Goal: Information Seeking & Learning: Learn about a topic

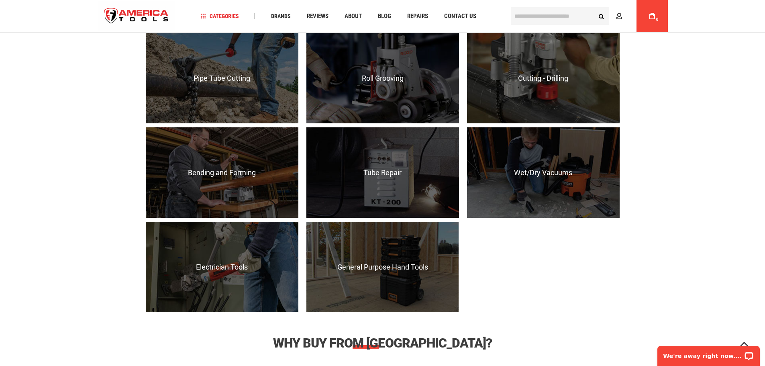
scroll to position [803, 0]
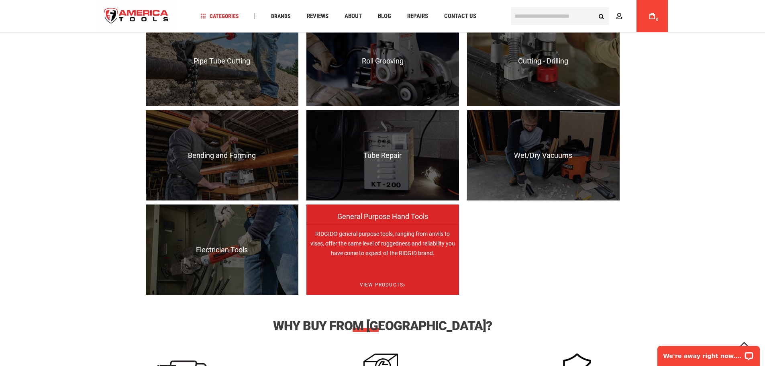
click at [357, 258] on p "RIDGID® general purpose tools, ranging from anvils to vises, offer the same lev…" at bounding box center [382, 269] width 153 height 90
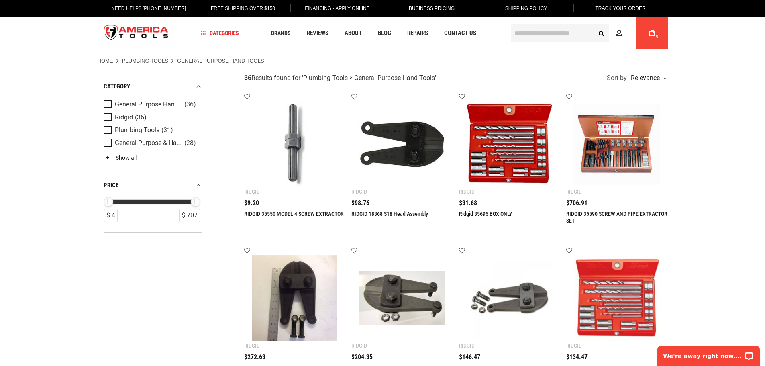
click at [128, 155] on link "Show all" at bounding box center [120, 158] width 33 height 6
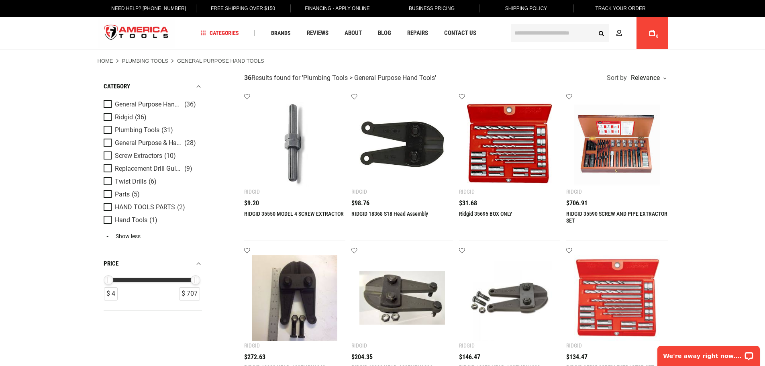
click at [128, 236] on link "Show less" at bounding box center [153, 235] width 98 height 7
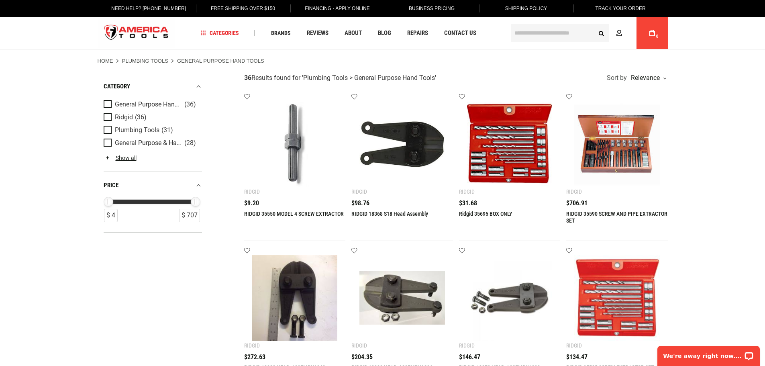
click at [106, 61] on link "Home" at bounding box center [106, 60] width 16 height 7
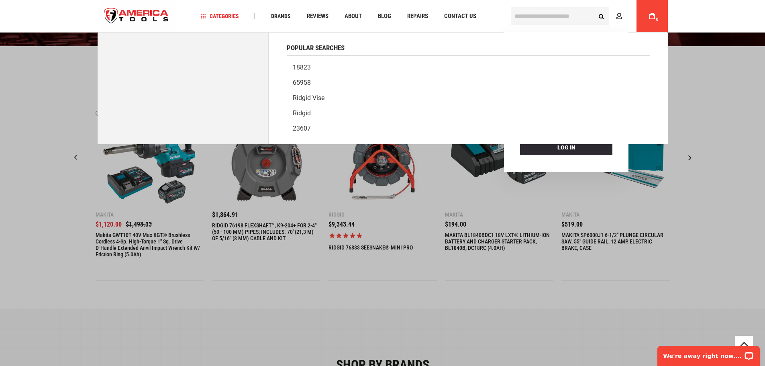
click at [551, 18] on input "text" at bounding box center [560, 16] width 98 height 18
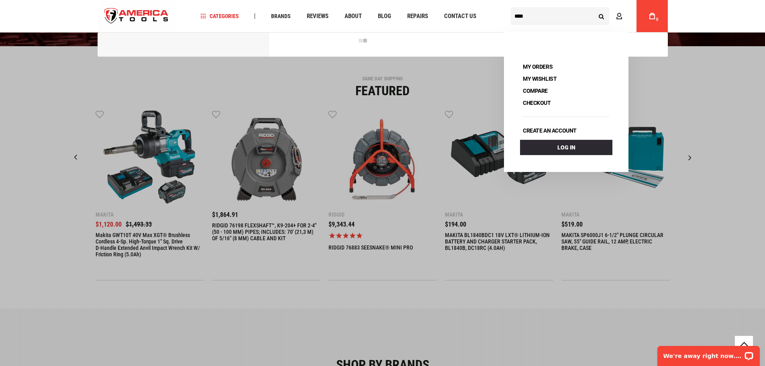
type input "****"
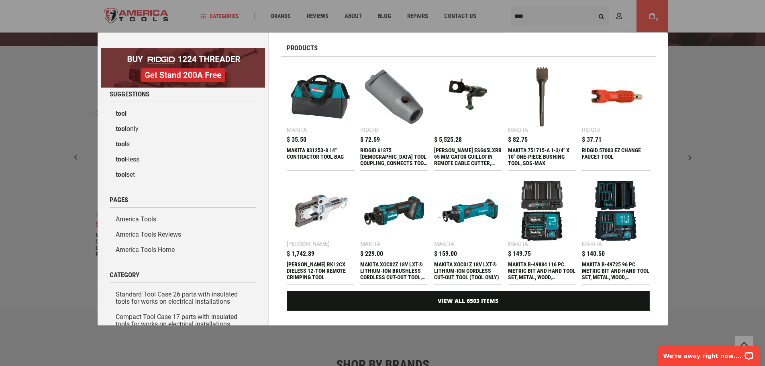
click at [548, 16] on div "Marketing offer form" at bounding box center [382, 183] width 765 height 366
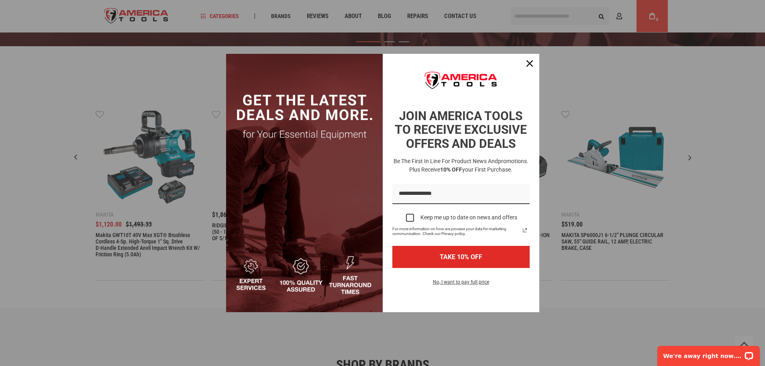
click at [532, 17] on div "Marketing offer form" at bounding box center [382, 183] width 765 height 366
click at [534, 61] on div "Close" at bounding box center [529, 63] width 13 height 13
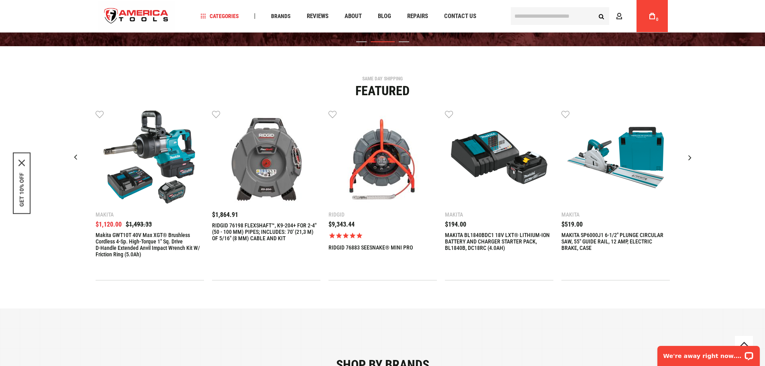
click at [540, 22] on input "text" at bounding box center [560, 16] width 98 height 18
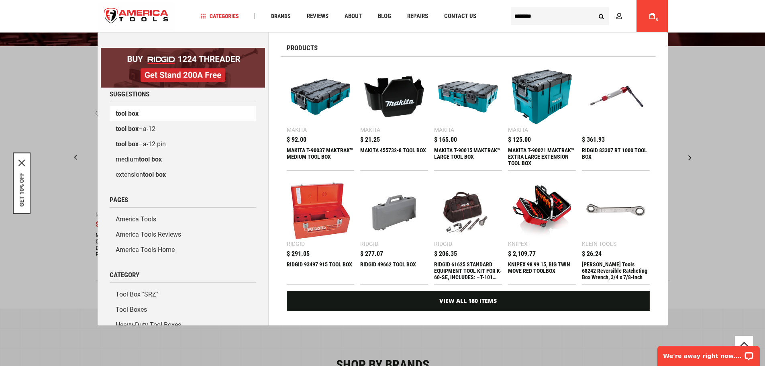
type input "********"
click at [130, 116] on b "box" at bounding box center [133, 114] width 10 height 8
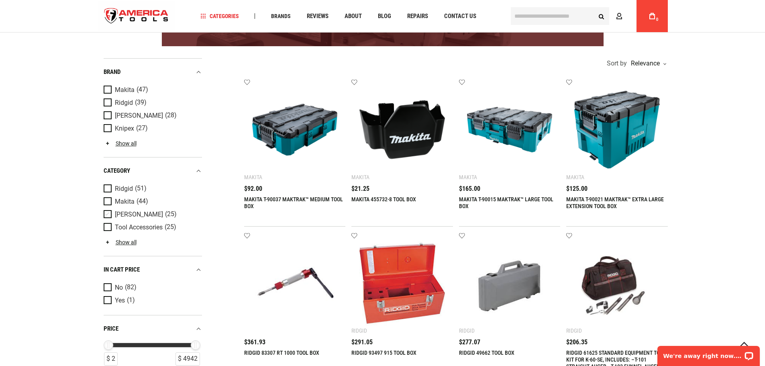
scroll to position [40, 0]
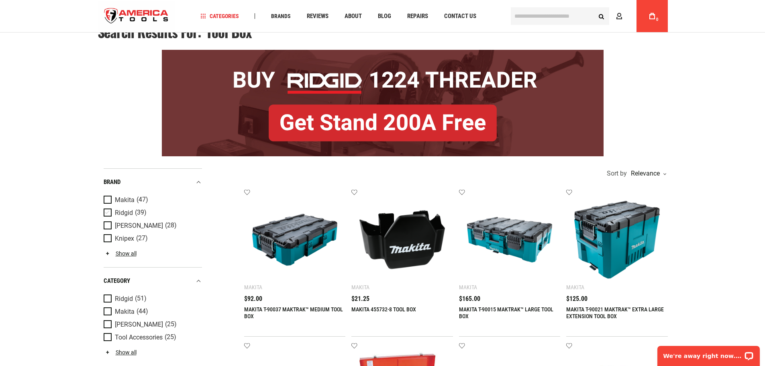
click at [109, 215] on span "Product Filters" at bounding box center [109, 212] width 11 height 9
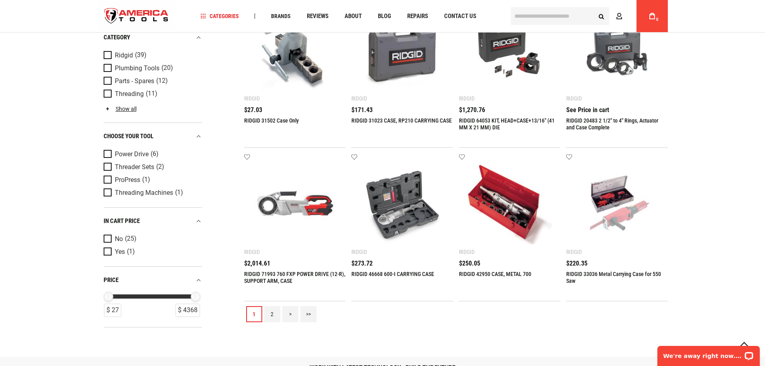
scroll to position [883, 0]
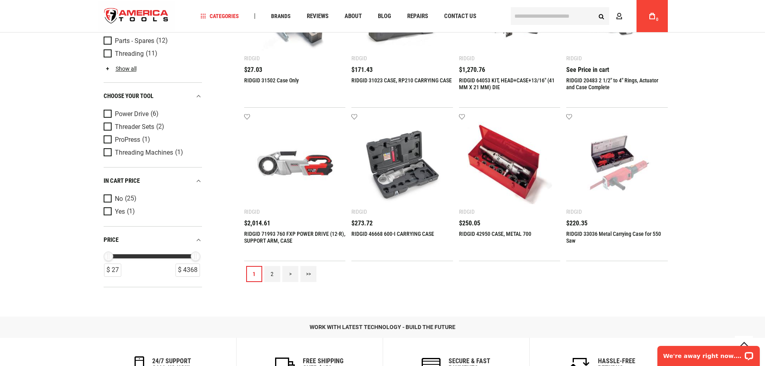
click at [269, 275] on link "2" at bounding box center [272, 274] width 16 height 16
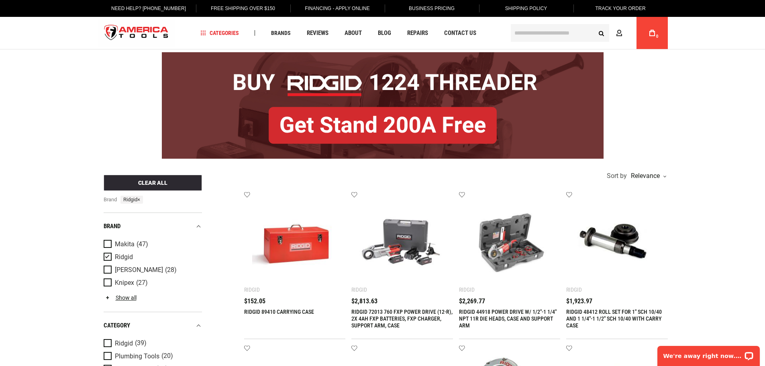
scroll to position [0, 0]
